Goal: Information Seeking & Learning: Understand process/instructions

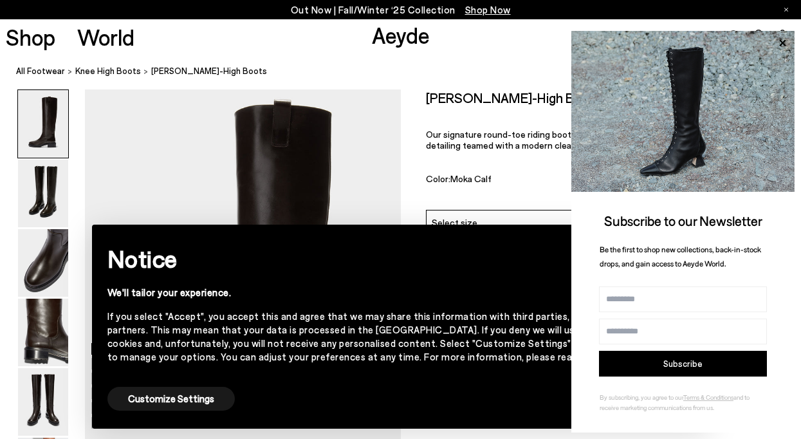
click at [410, 176] on div "Size Guide Shoes Belt Our shoes come in European sizing. The easiest way to mea…" at bounding box center [601, 231] width 401 height 284
click at [46, 315] on img at bounding box center [43, 332] width 50 height 68
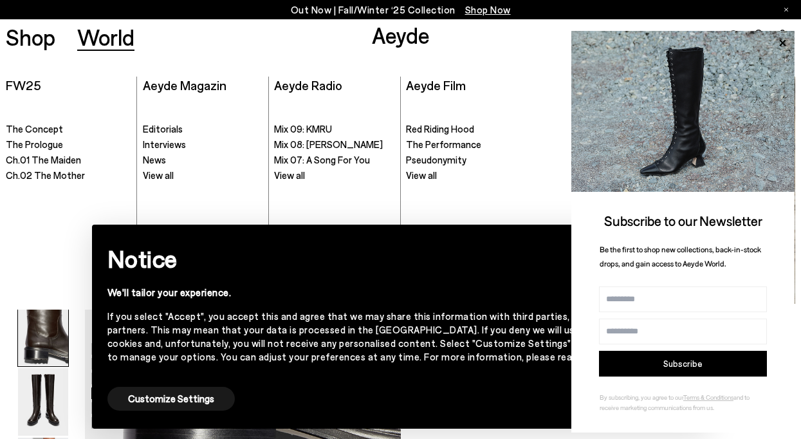
click at [392, 192] on ul ". Mix 09: KMRU Mix 08: [PERSON_NAME]" at bounding box center [334, 203] width 120 height 212
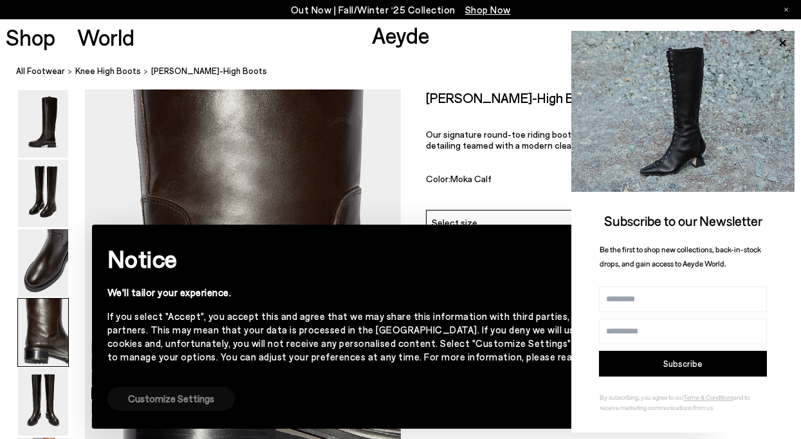
click at [179, 407] on button "Customize Settings" at bounding box center [170, 399] width 127 height 24
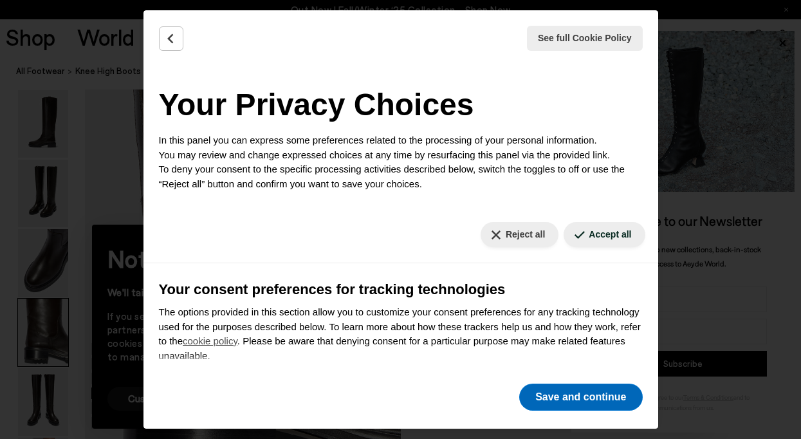
click at [565, 398] on button "Save and continue" at bounding box center [580, 396] width 123 height 27
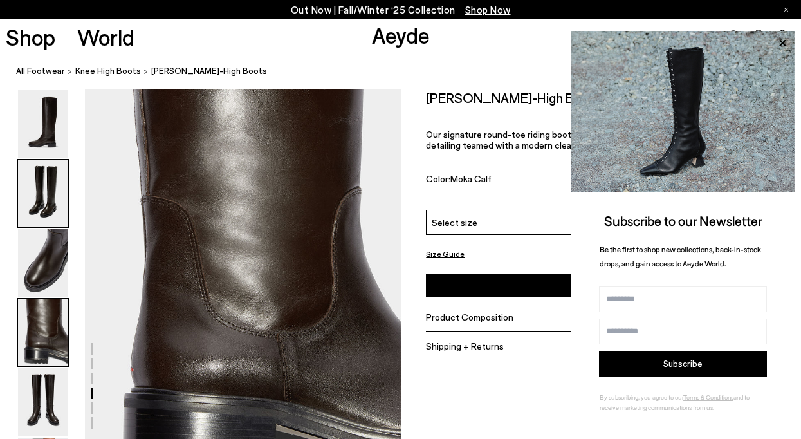
click at [35, 188] on img at bounding box center [43, 194] width 50 height 68
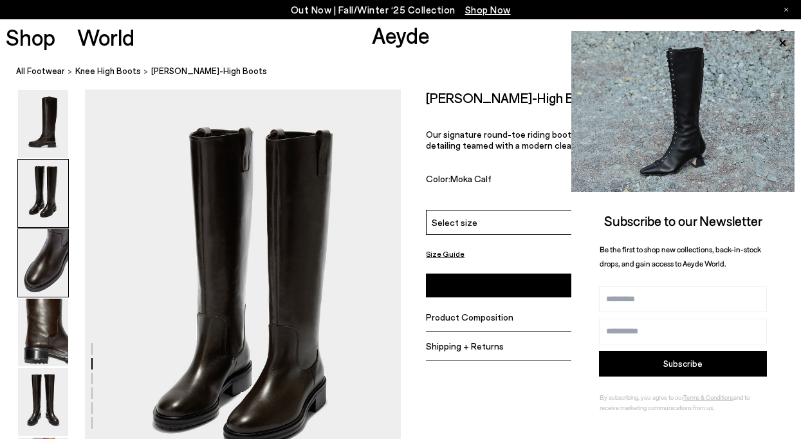
click at [40, 247] on img at bounding box center [43, 263] width 50 height 68
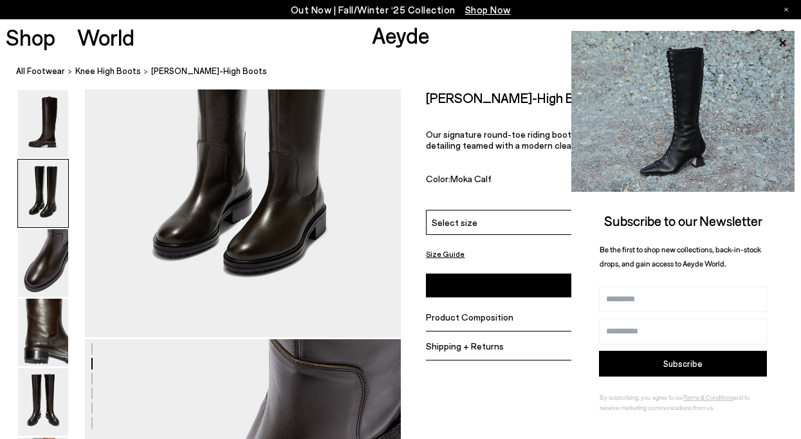
scroll to position [524, 1]
